Goal: Navigation & Orientation: Find specific page/section

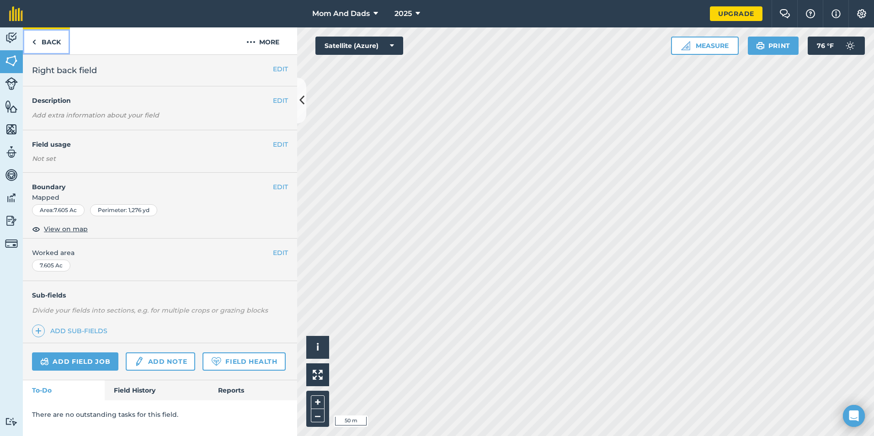
click at [30, 46] on link "Back" at bounding box center [46, 40] width 47 height 27
click at [33, 45] on img at bounding box center [34, 42] width 4 height 11
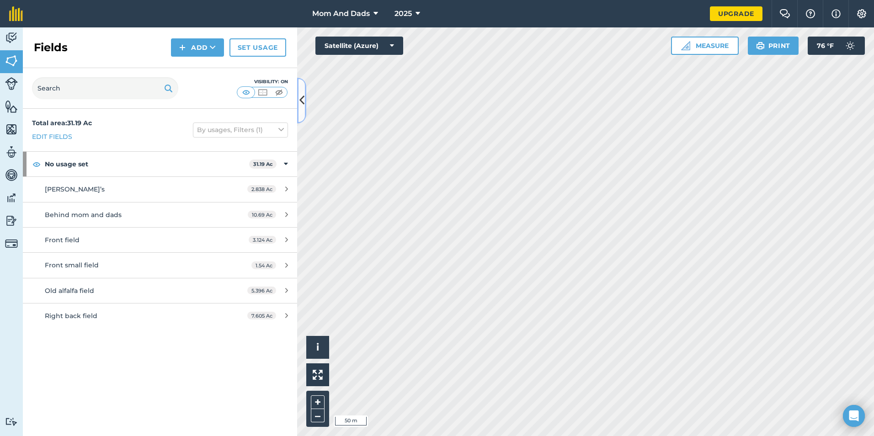
click at [301, 99] on icon at bounding box center [301, 100] width 5 height 16
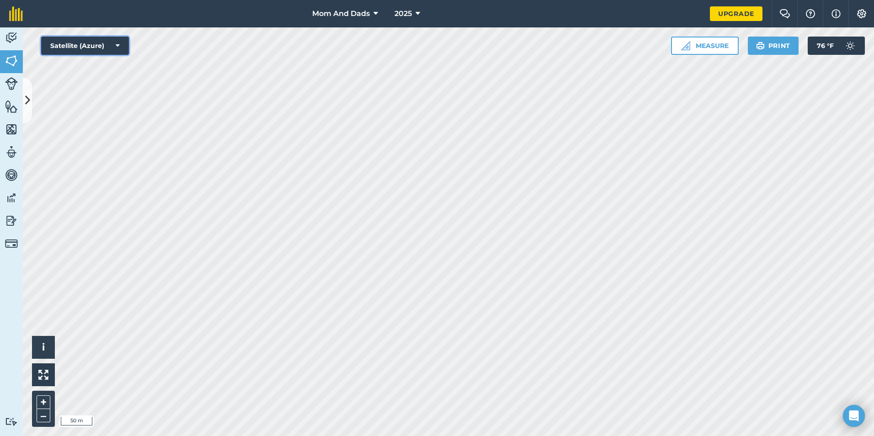
click at [119, 46] on icon at bounding box center [118, 45] width 4 height 9
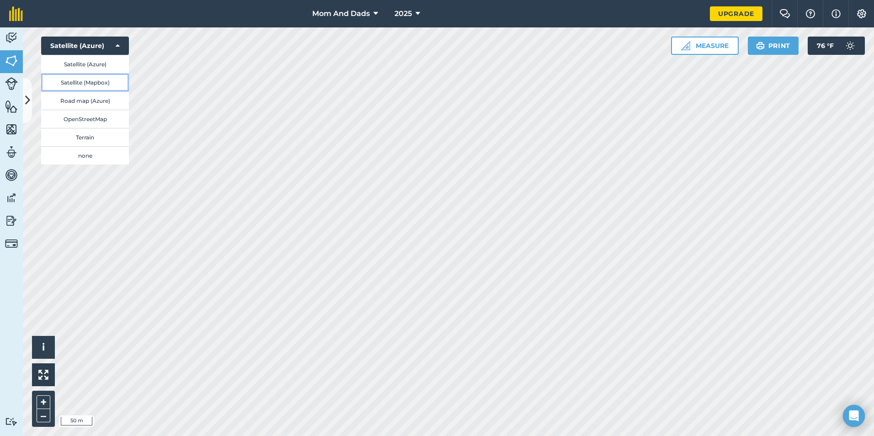
click at [85, 84] on button "Satellite (Mapbox)" at bounding box center [85, 82] width 88 height 18
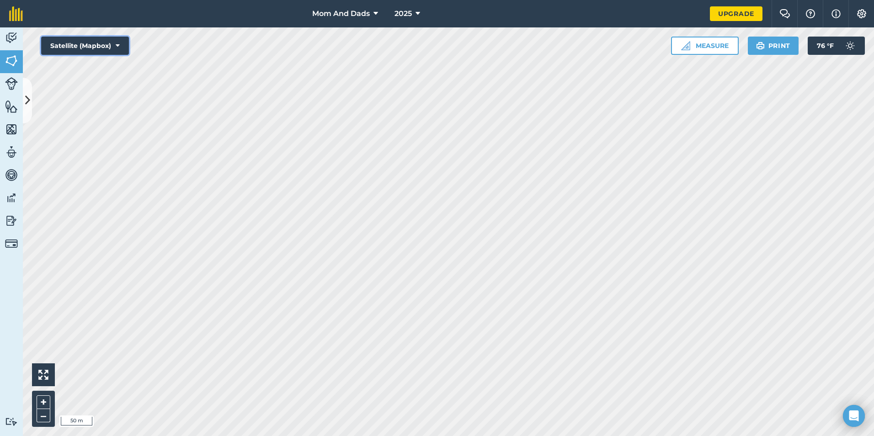
click at [97, 50] on button "Satellite (Mapbox)" at bounding box center [85, 46] width 88 height 18
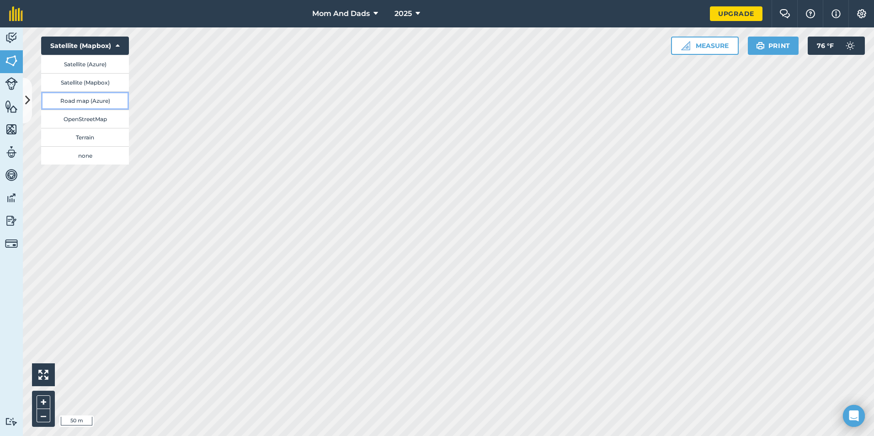
click at [85, 100] on button "Road map (Azure)" at bounding box center [85, 100] width 88 height 18
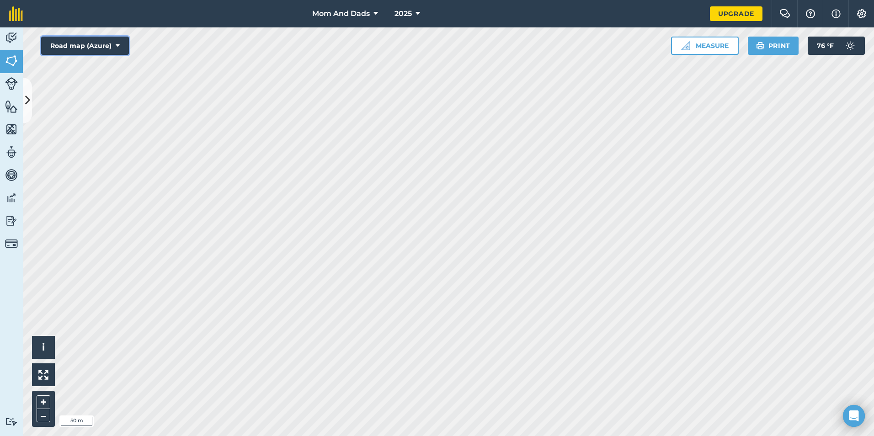
click at [109, 47] on button "Road map (Azure)" at bounding box center [85, 46] width 88 height 18
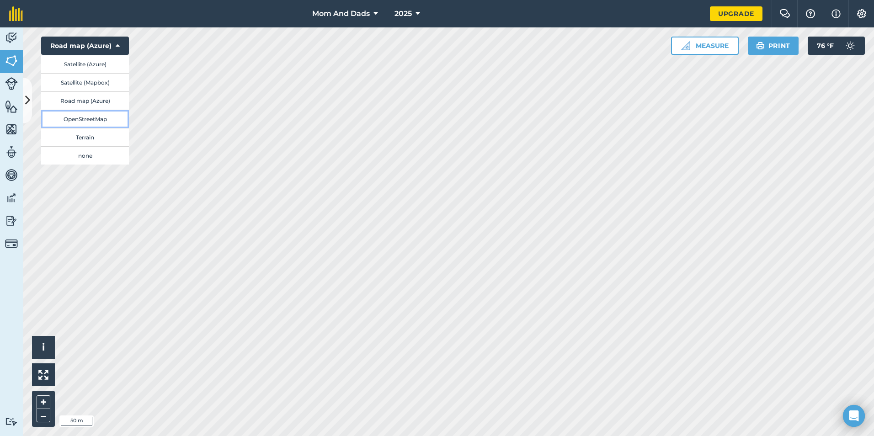
click at [89, 118] on button "OpenStreetMap" at bounding box center [85, 119] width 88 height 18
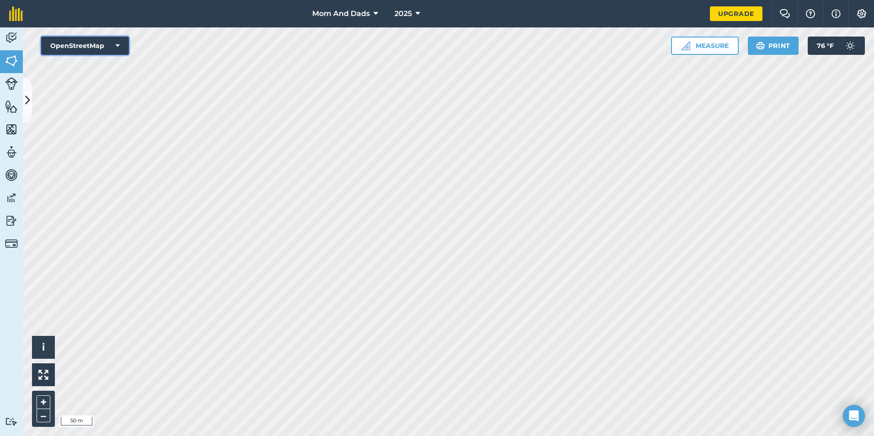
click at [111, 44] on button "OpenStreetMap" at bounding box center [85, 46] width 88 height 18
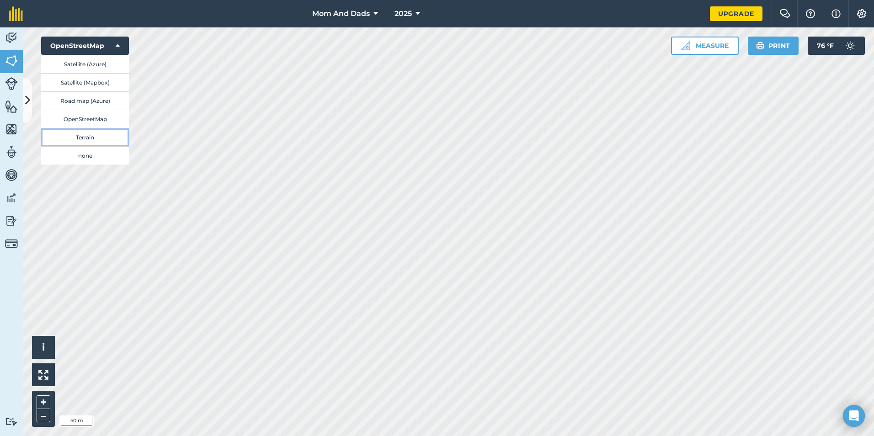
click at [92, 137] on button "Terrain" at bounding box center [85, 137] width 88 height 18
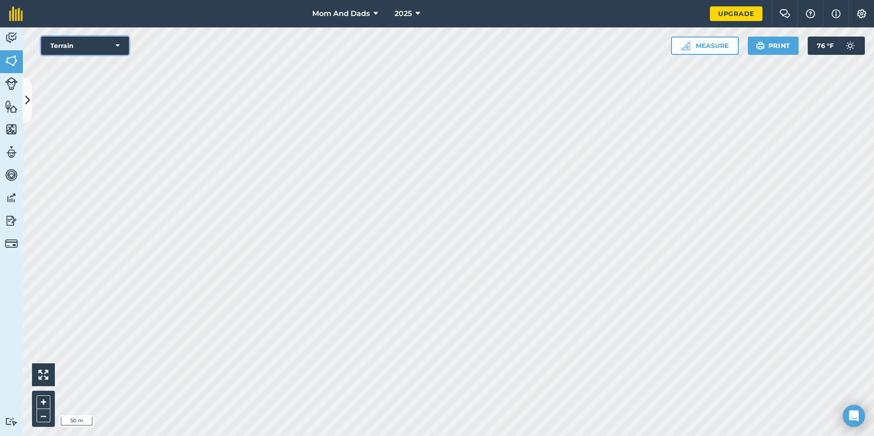
click at [117, 47] on icon at bounding box center [118, 45] width 4 height 9
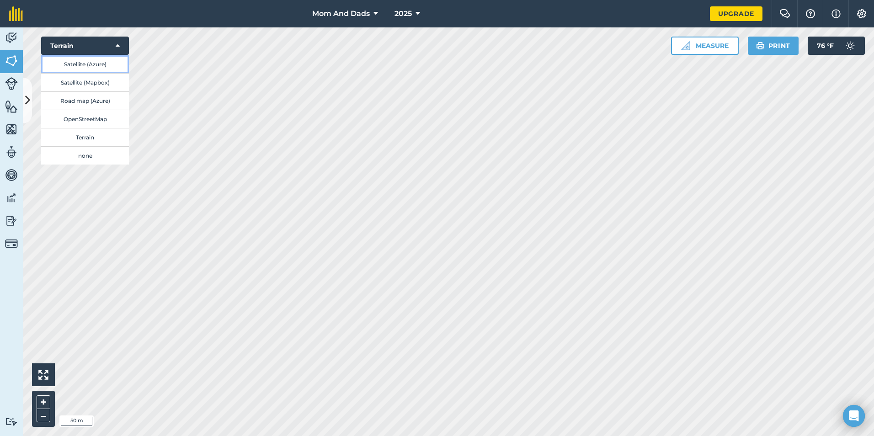
click at [88, 62] on button "Satellite (Azure)" at bounding box center [85, 64] width 88 height 18
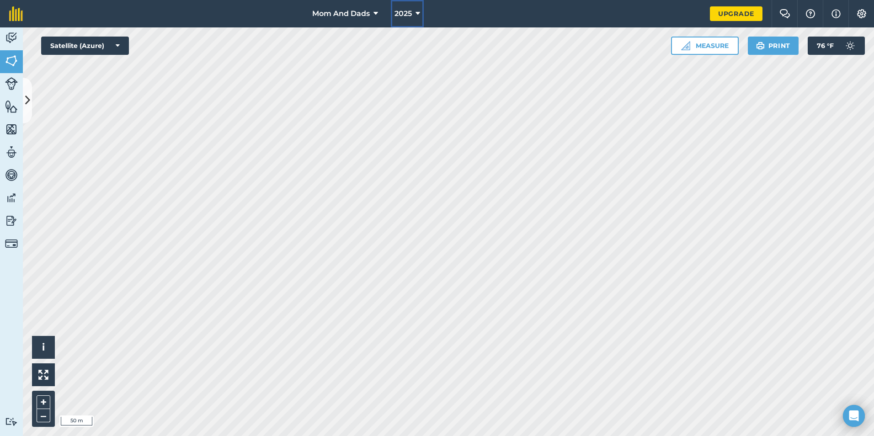
click at [417, 13] on icon at bounding box center [417, 13] width 5 height 11
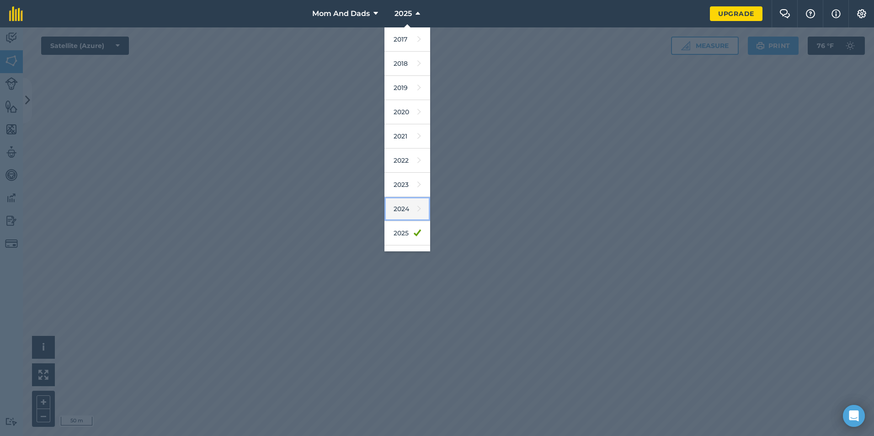
click at [402, 210] on link "2024" at bounding box center [407, 209] width 46 height 24
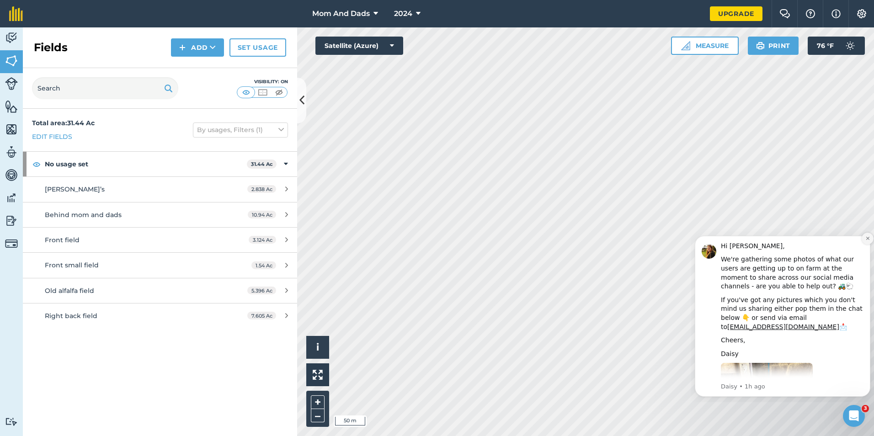
click at [865, 238] on icon "Dismiss notification" at bounding box center [867, 238] width 5 height 5
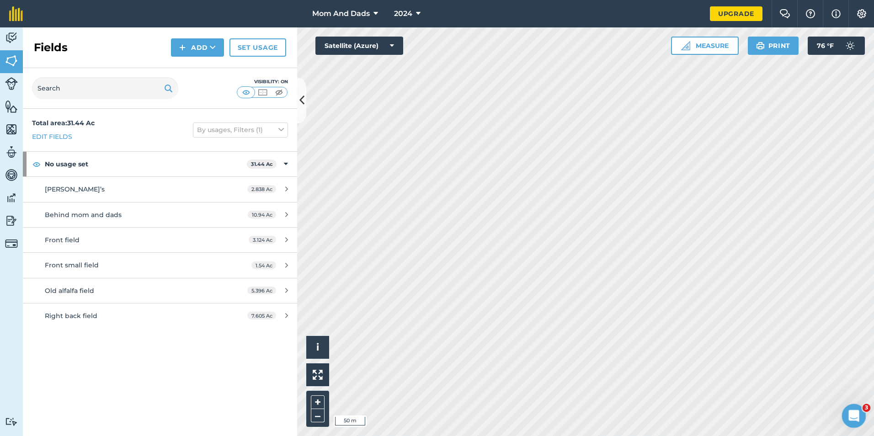
click at [851, 415] on icon "Open Intercom Messenger" at bounding box center [852, 414] width 6 height 7
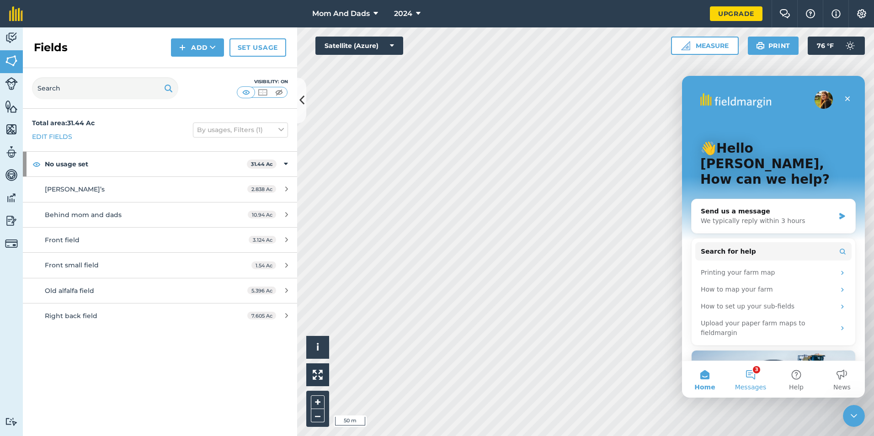
click at [753, 386] on span "Messages" at bounding box center [751, 387] width 32 height 6
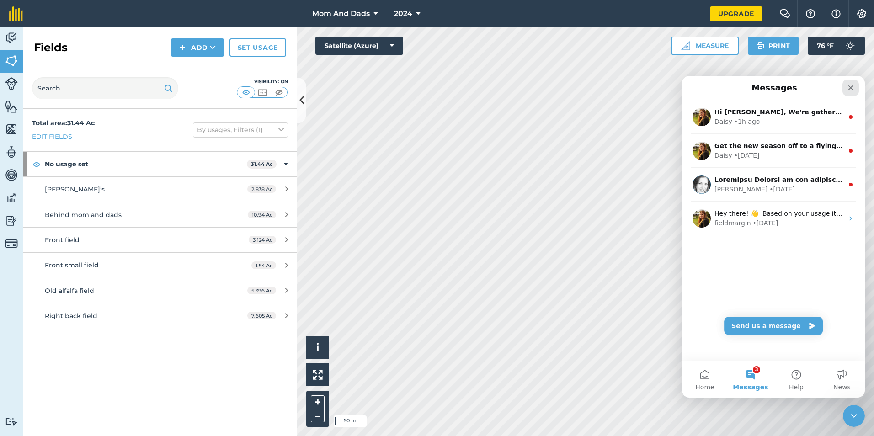
click at [857, 87] on div "Close" at bounding box center [850, 88] width 16 height 16
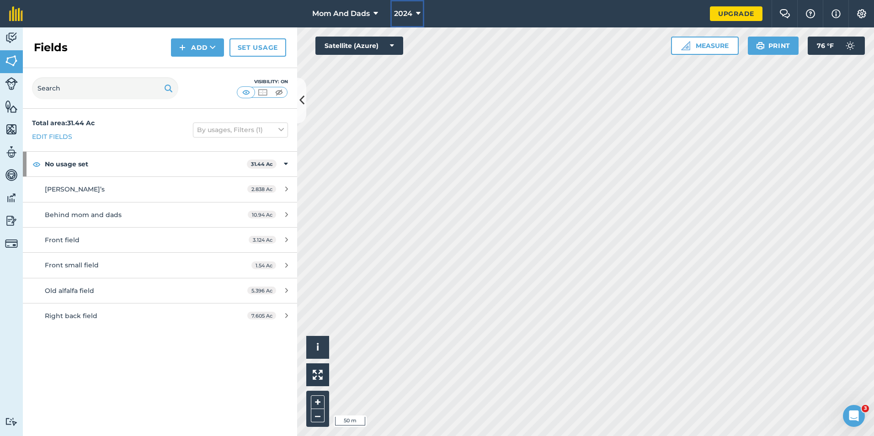
click at [405, 14] on span "2024" at bounding box center [403, 13] width 18 height 11
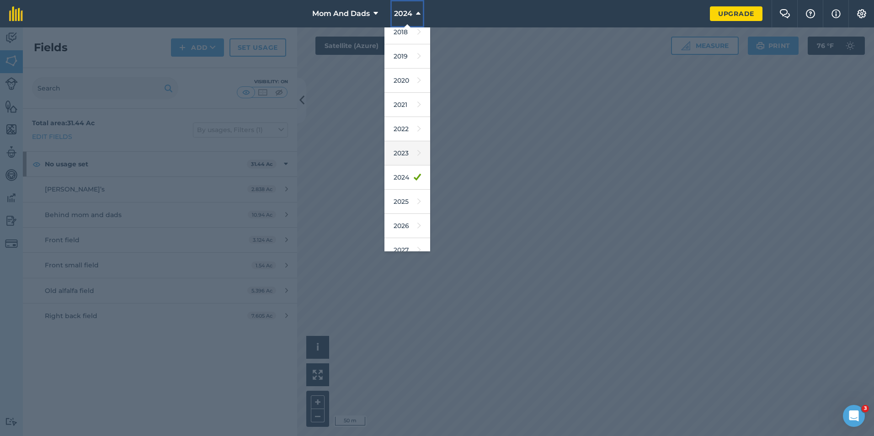
scroll to position [43, 0]
click at [399, 192] on link "2025" at bounding box center [407, 191] width 46 height 24
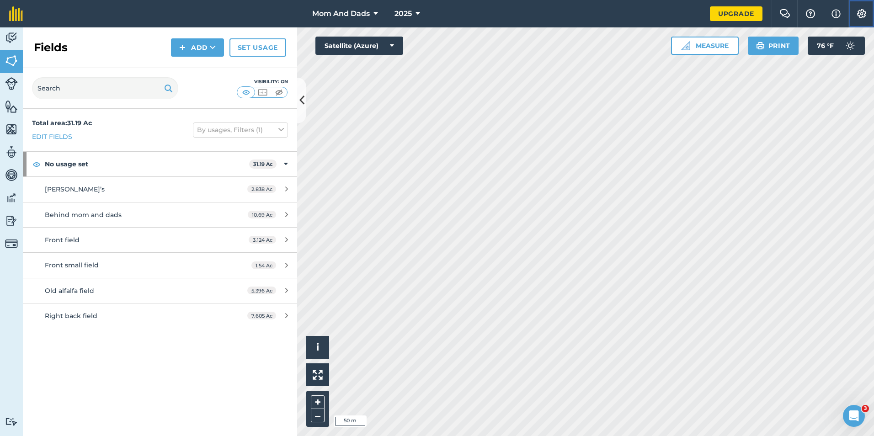
click at [864, 16] on img at bounding box center [861, 13] width 11 height 9
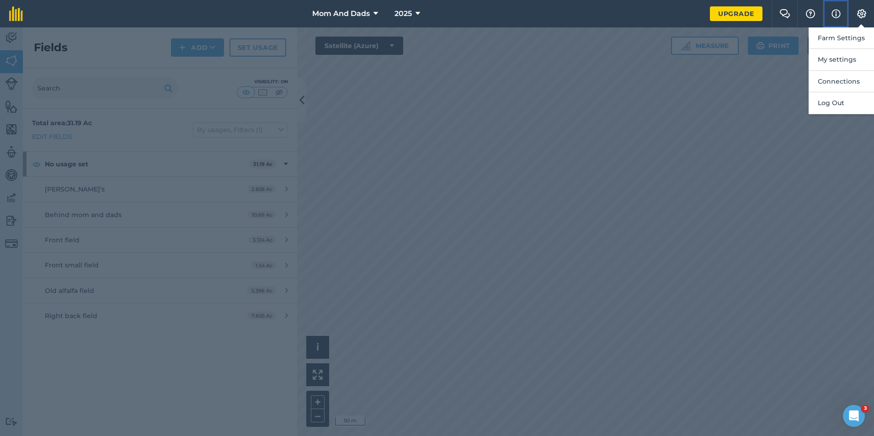
click at [831, 15] on img at bounding box center [835, 13] width 9 height 11
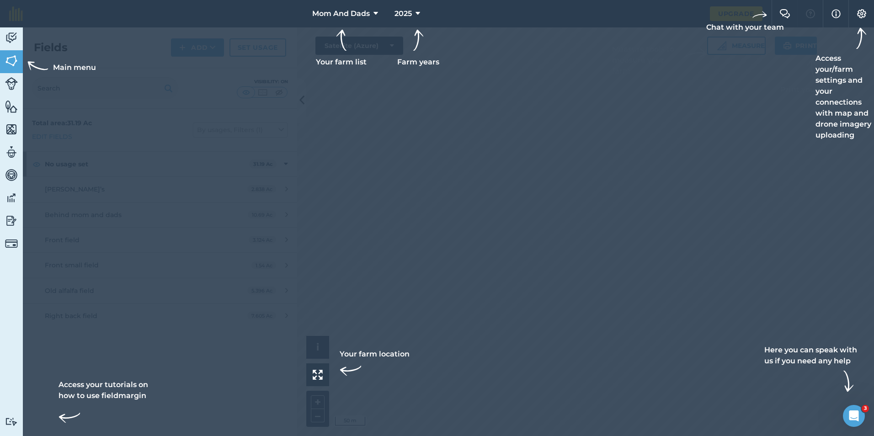
click at [307, 87] on div at bounding box center [437, 218] width 874 height 436
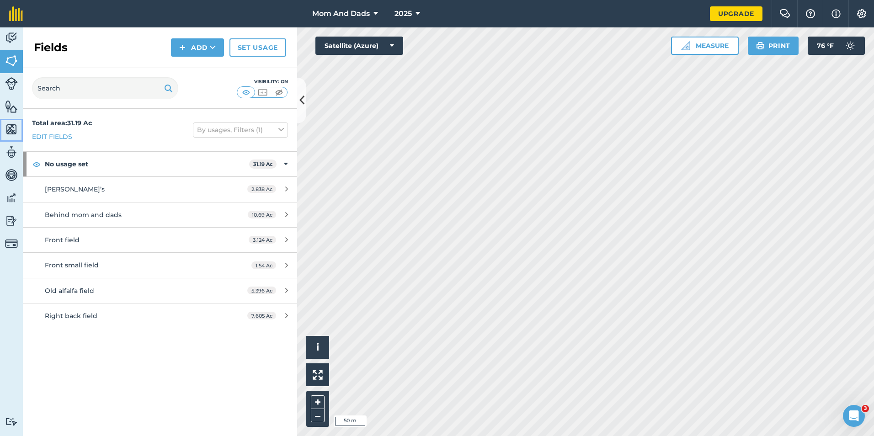
click at [9, 133] on img at bounding box center [11, 129] width 13 height 14
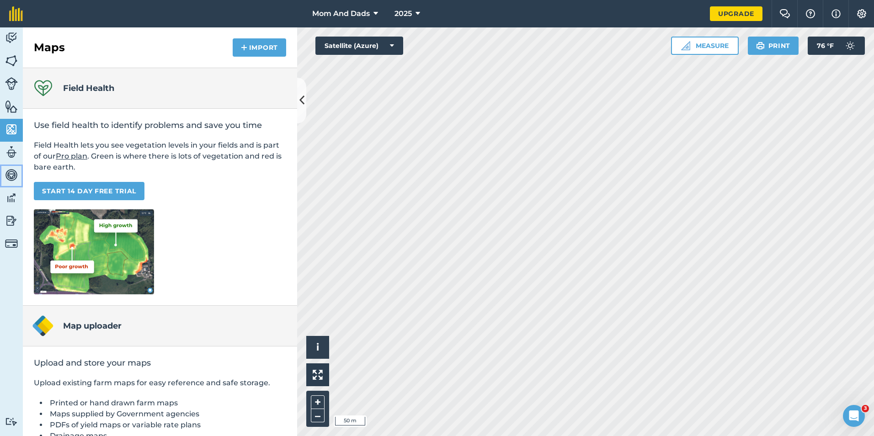
click at [16, 174] on img at bounding box center [11, 175] width 13 height 14
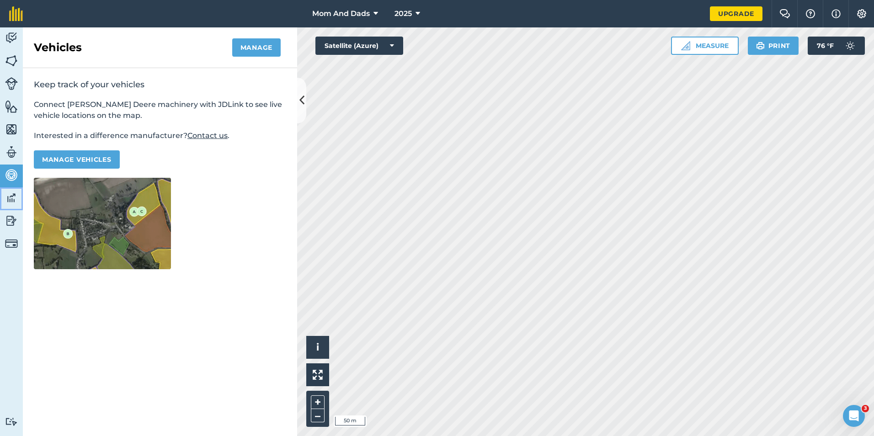
click at [14, 197] on img at bounding box center [11, 198] width 13 height 14
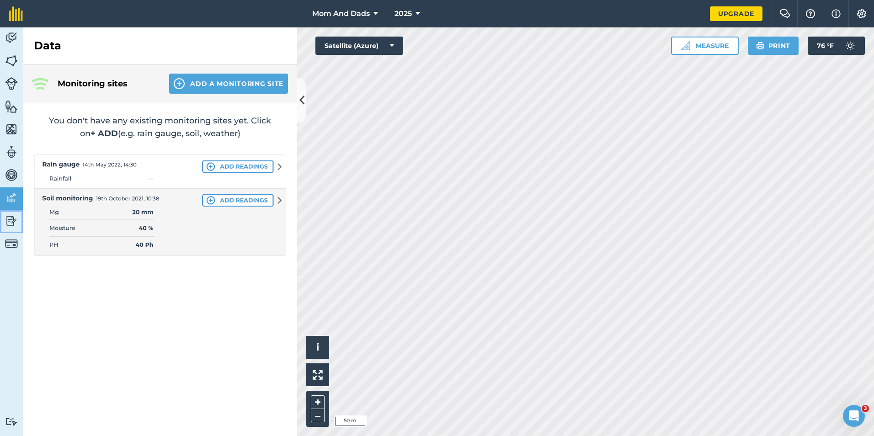
click at [14, 220] on img at bounding box center [11, 221] width 13 height 14
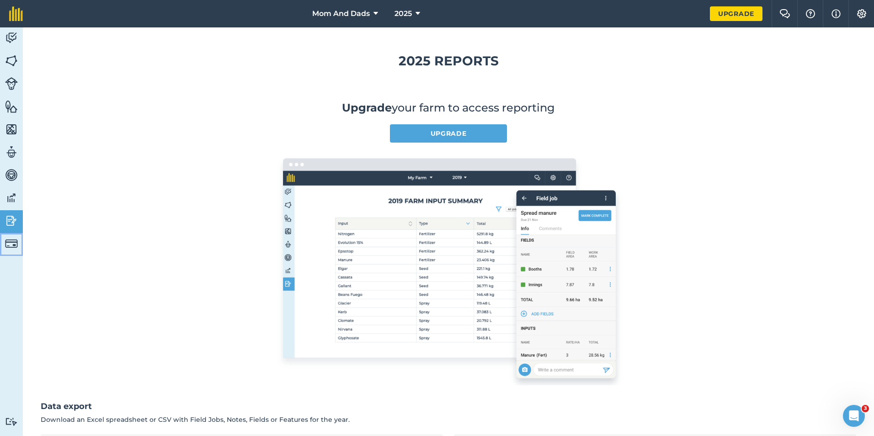
click at [10, 240] on img at bounding box center [11, 243] width 13 height 13
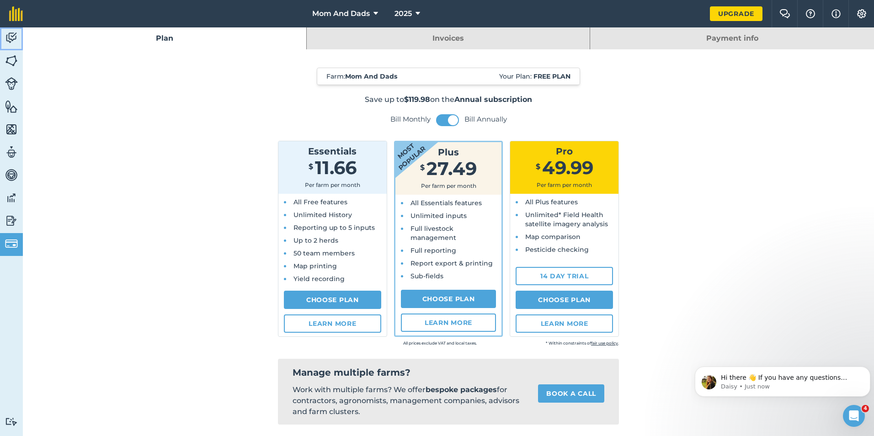
click at [13, 43] on img at bounding box center [11, 38] width 13 height 14
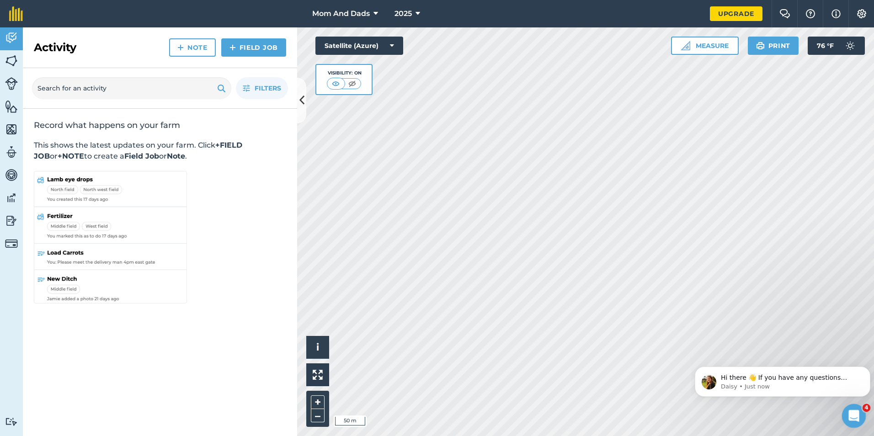
click at [855, 416] on icon "Open Intercom Messenger" at bounding box center [852, 414] width 15 height 15
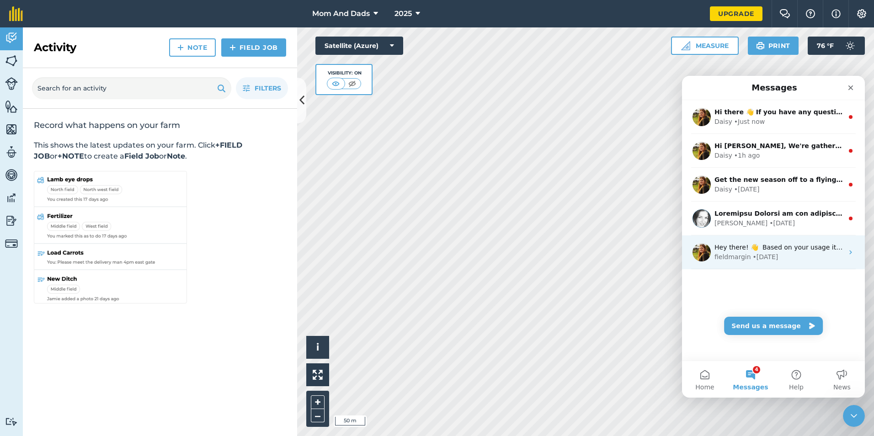
click at [847, 255] on icon "Intercom messenger" at bounding box center [850, 252] width 7 height 7
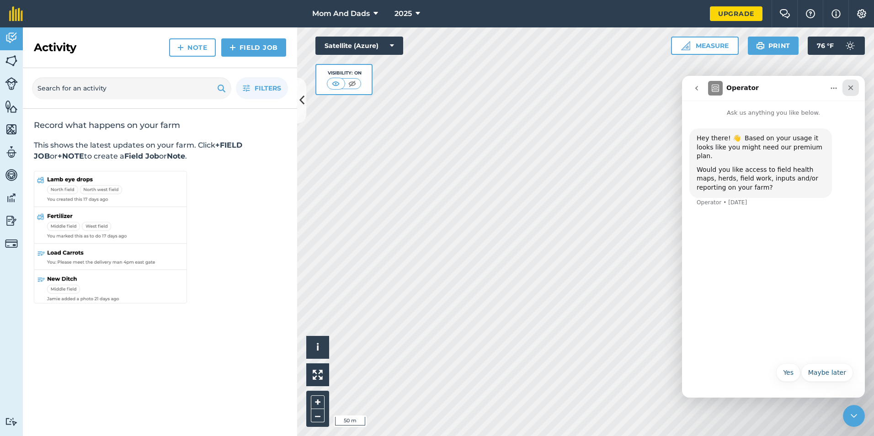
click at [855, 92] on div "Close" at bounding box center [850, 88] width 16 height 16
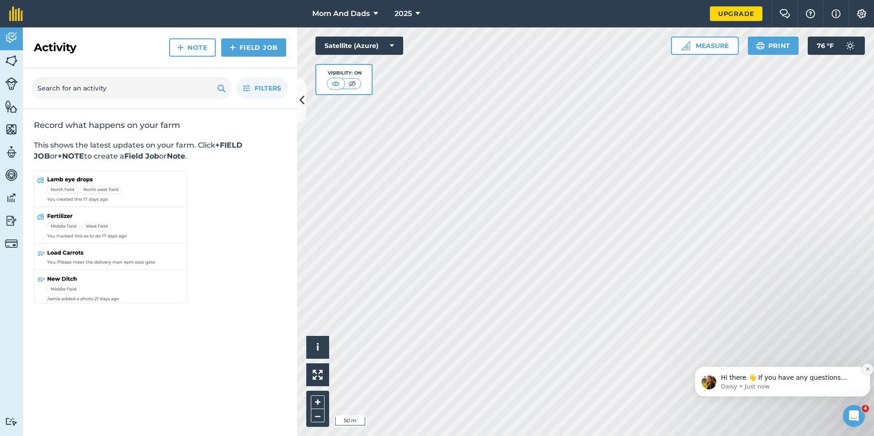
click at [869, 370] on icon "Dismiss notification" at bounding box center [867, 369] width 5 height 5
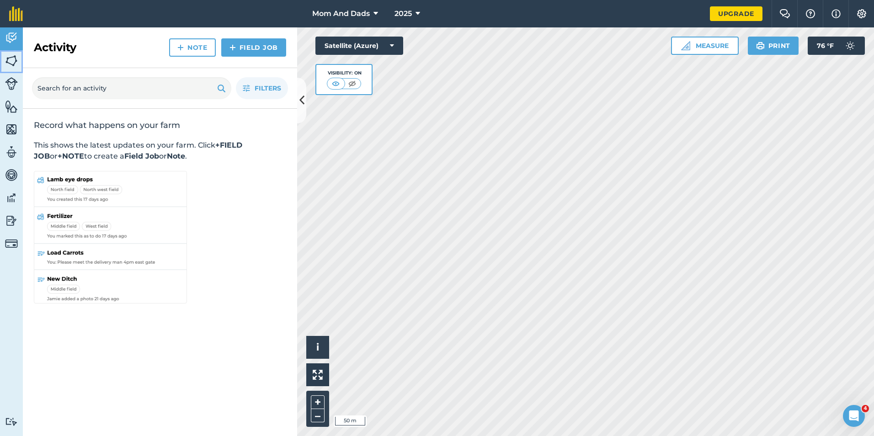
click at [16, 62] on img at bounding box center [11, 61] width 13 height 14
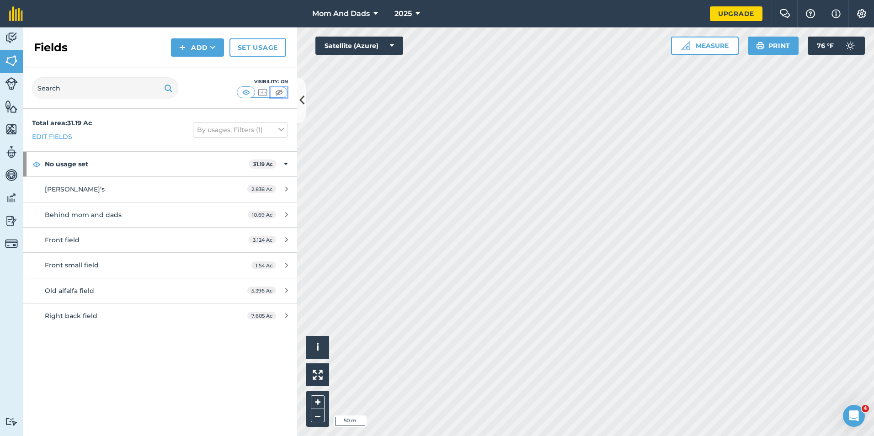
click at [283, 92] on img at bounding box center [278, 92] width 11 height 9
click at [261, 93] on img at bounding box center [262, 92] width 11 height 9
click at [240, 93] on button at bounding box center [246, 92] width 16 height 10
click at [258, 93] on img at bounding box center [262, 92] width 11 height 9
click at [11, 16] on img at bounding box center [16, 13] width 14 height 15
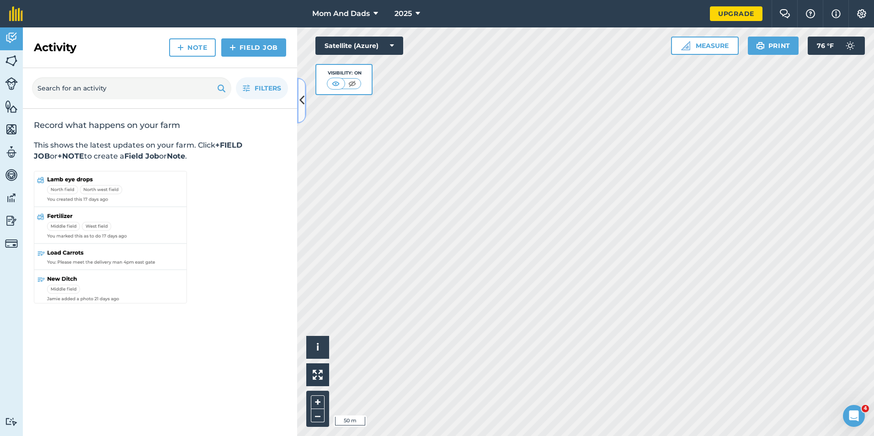
click at [303, 102] on icon at bounding box center [301, 100] width 5 height 16
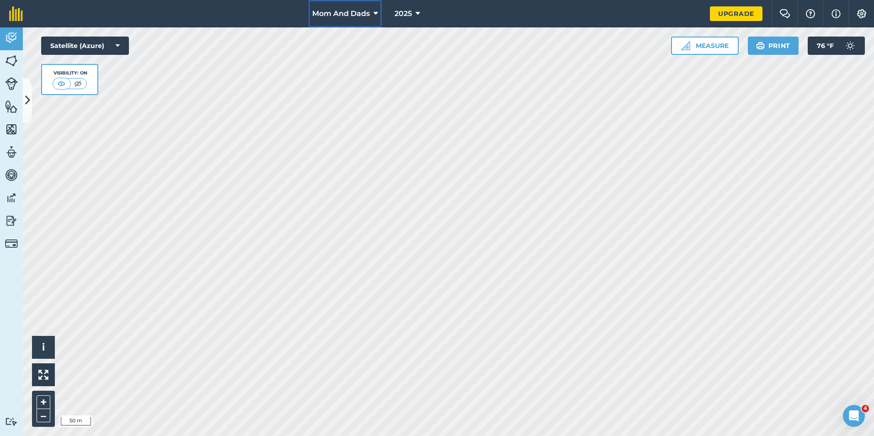
click at [375, 12] on icon at bounding box center [375, 13] width 5 height 11
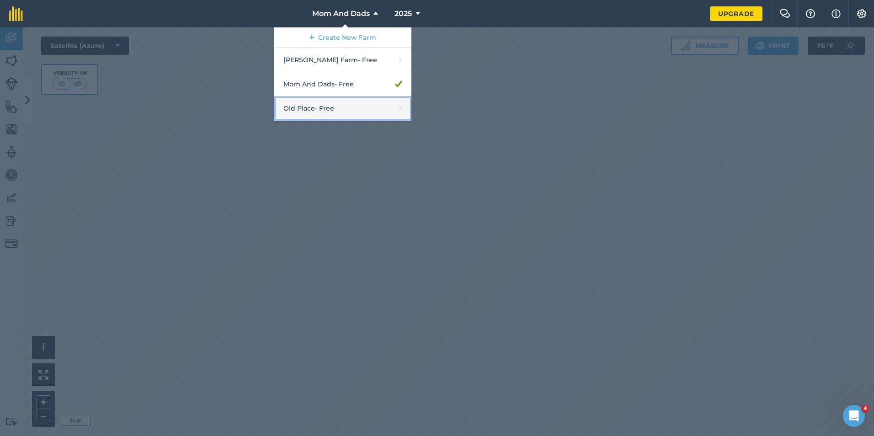
click at [332, 109] on link "Old Place - Free" at bounding box center [342, 108] width 137 height 24
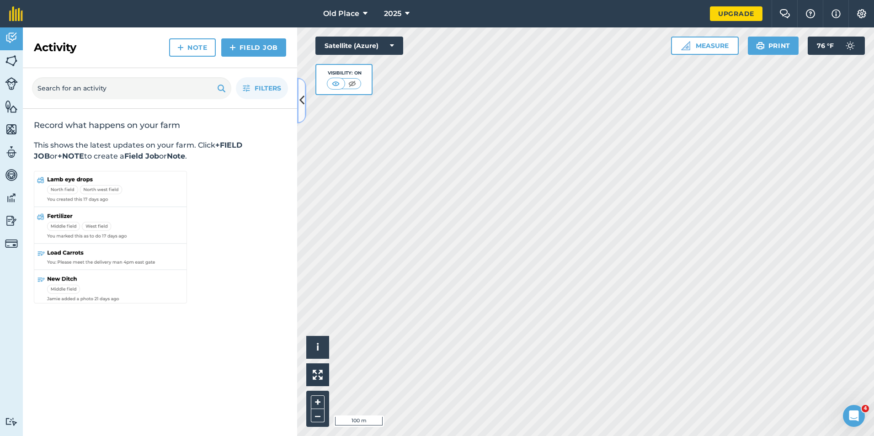
click at [301, 101] on icon at bounding box center [301, 100] width 5 height 16
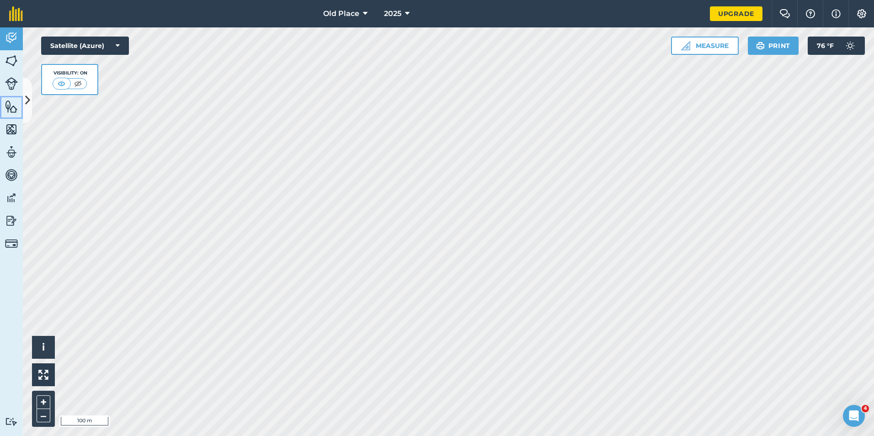
click at [10, 113] on link "Features" at bounding box center [11, 107] width 23 height 23
click at [27, 102] on icon at bounding box center [27, 100] width 5 height 16
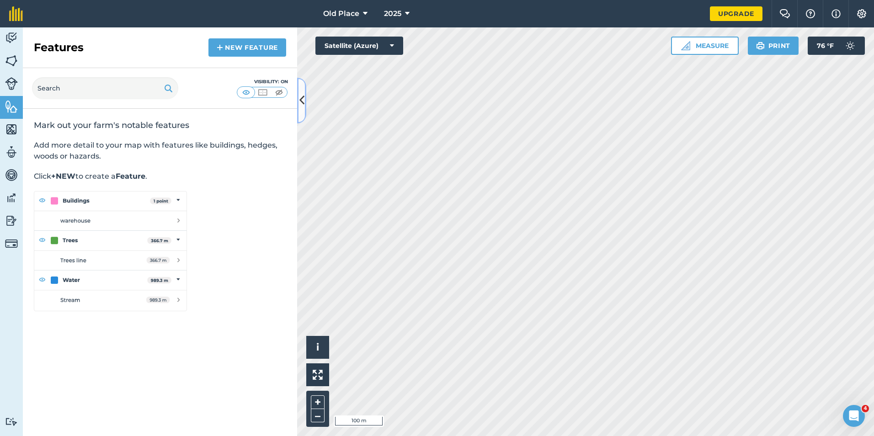
click at [300, 101] on icon at bounding box center [301, 100] width 5 height 16
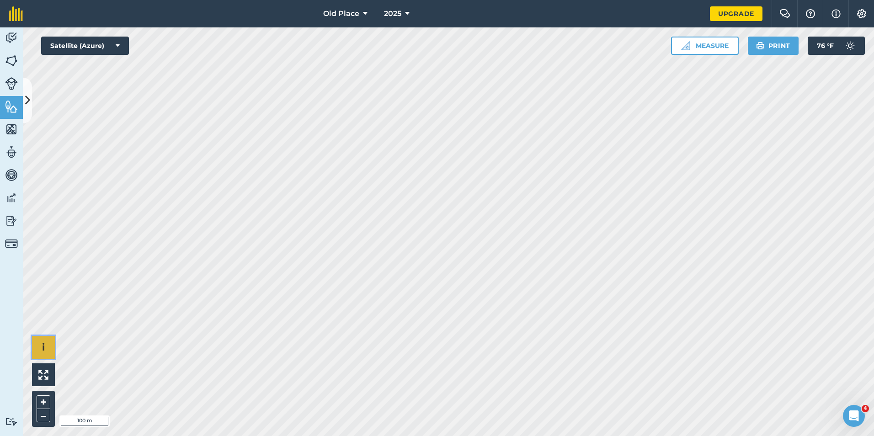
click at [49, 346] on button "i" at bounding box center [43, 347] width 23 height 23
click at [45, 373] on img at bounding box center [43, 375] width 10 height 10
click at [12, 59] on img at bounding box center [11, 61] width 13 height 14
click at [30, 104] on button at bounding box center [27, 101] width 9 height 46
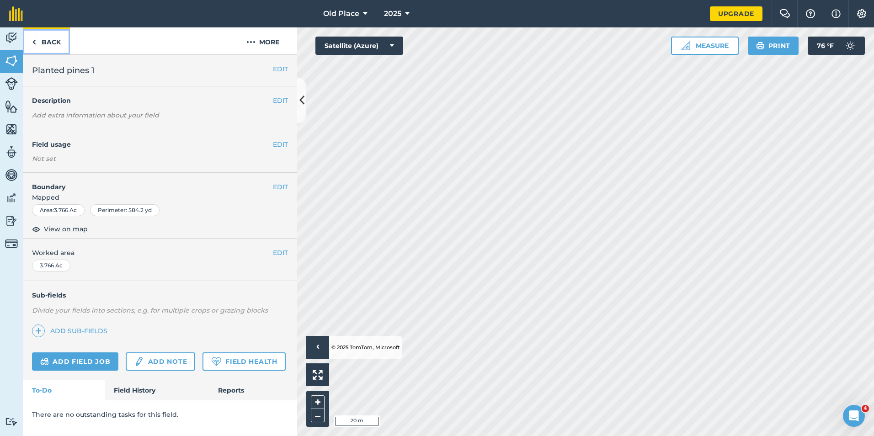
click at [39, 45] on link "Back" at bounding box center [46, 40] width 47 height 27
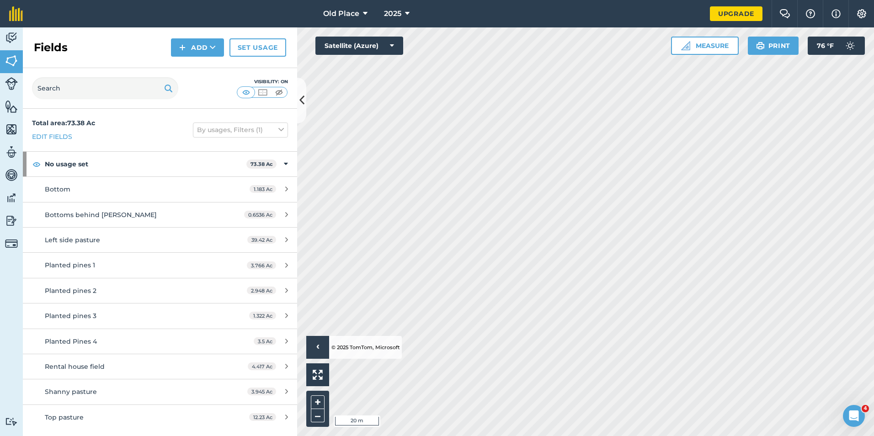
click at [296, 111] on div "Total area : 73.38 Ac Edit fields By usages, Filters (1)" at bounding box center [160, 130] width 274 height 43
click at [298, 110] on button at bounding box center [301, 101] width 9 height 46
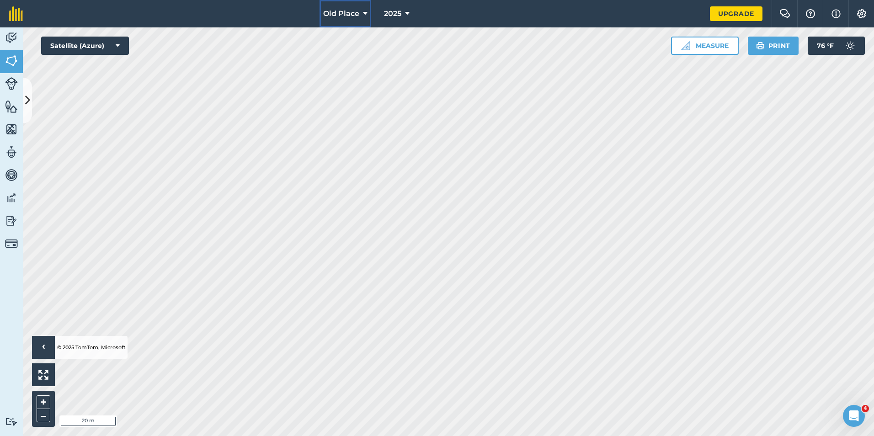
click at [351, 18] on span "Old Place" at bounding box center [341, 13] width 36 height 11
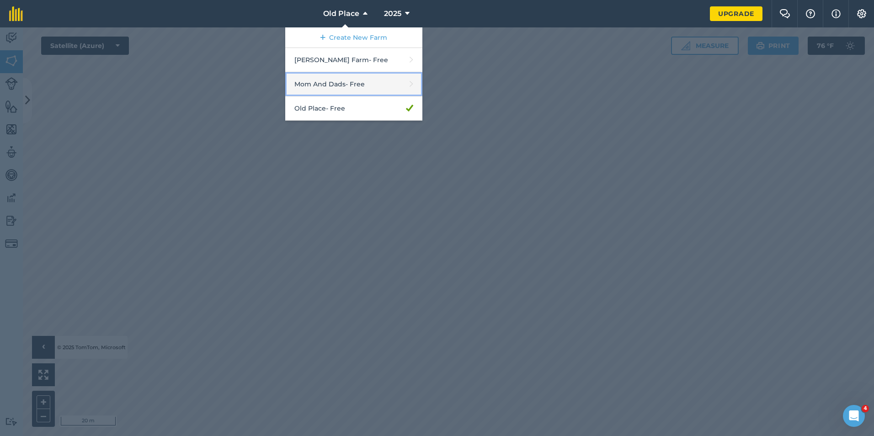
click at [341, 87] on link "Mom And Dads - Free" at bounding box center [353, 84] width 137 height 24
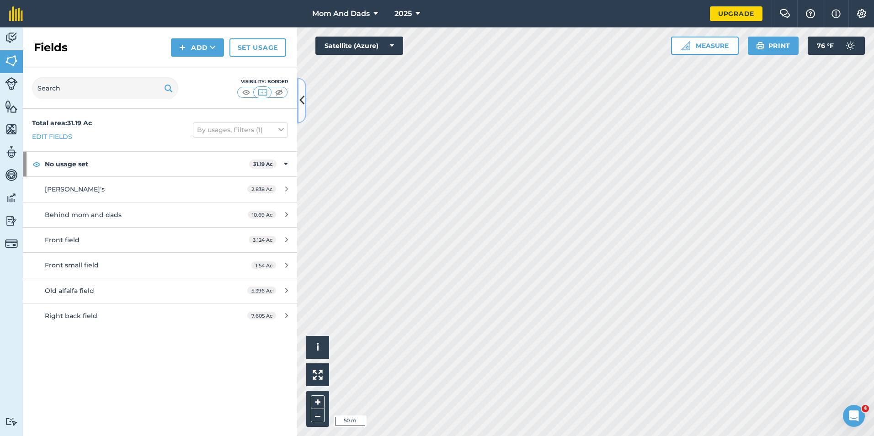
click at [304, 107] on icon at bounding box center [301, 100] width 5 height 16
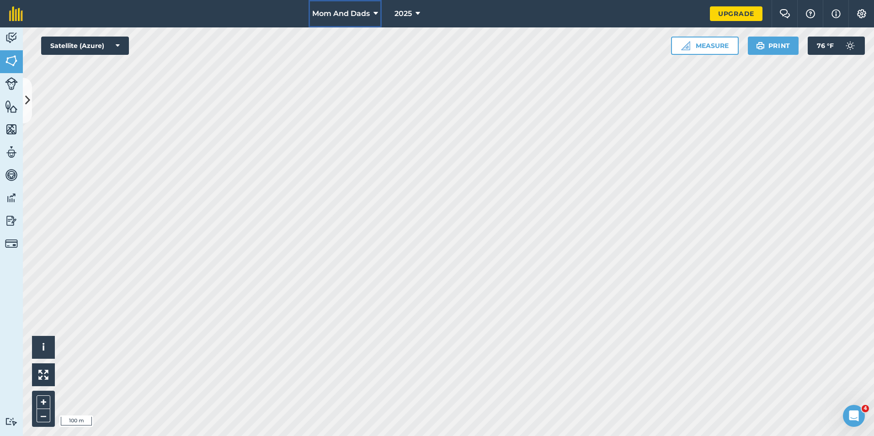
click at [339, 18] on span "Mom And Dads" at bounding box center [341, 13] width 58 height 11
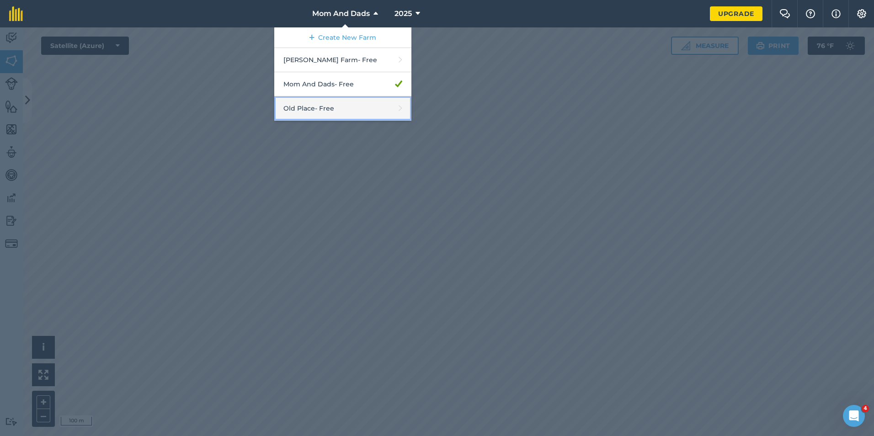
click at [316, 110] on link "Old Place - Free" at bounding box center [342, 108] width 137 height 24
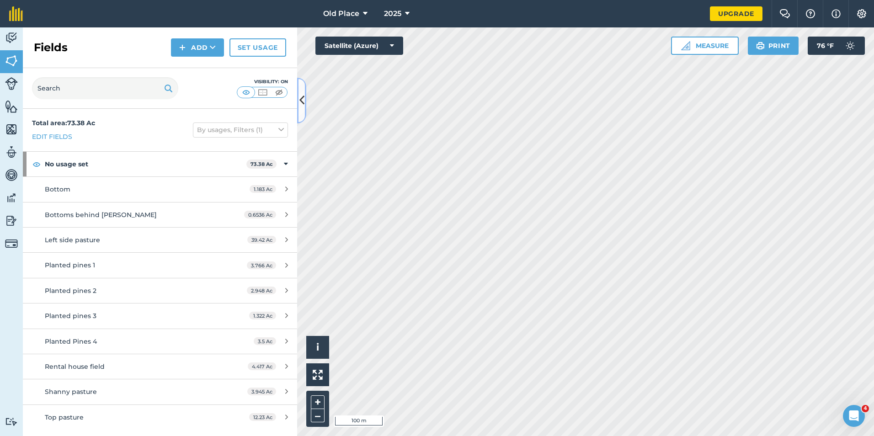
click at [299, 104] on icon at bounding box center [301, 100] width 5 height 16
